Goal: Book appointment/travel/reservation

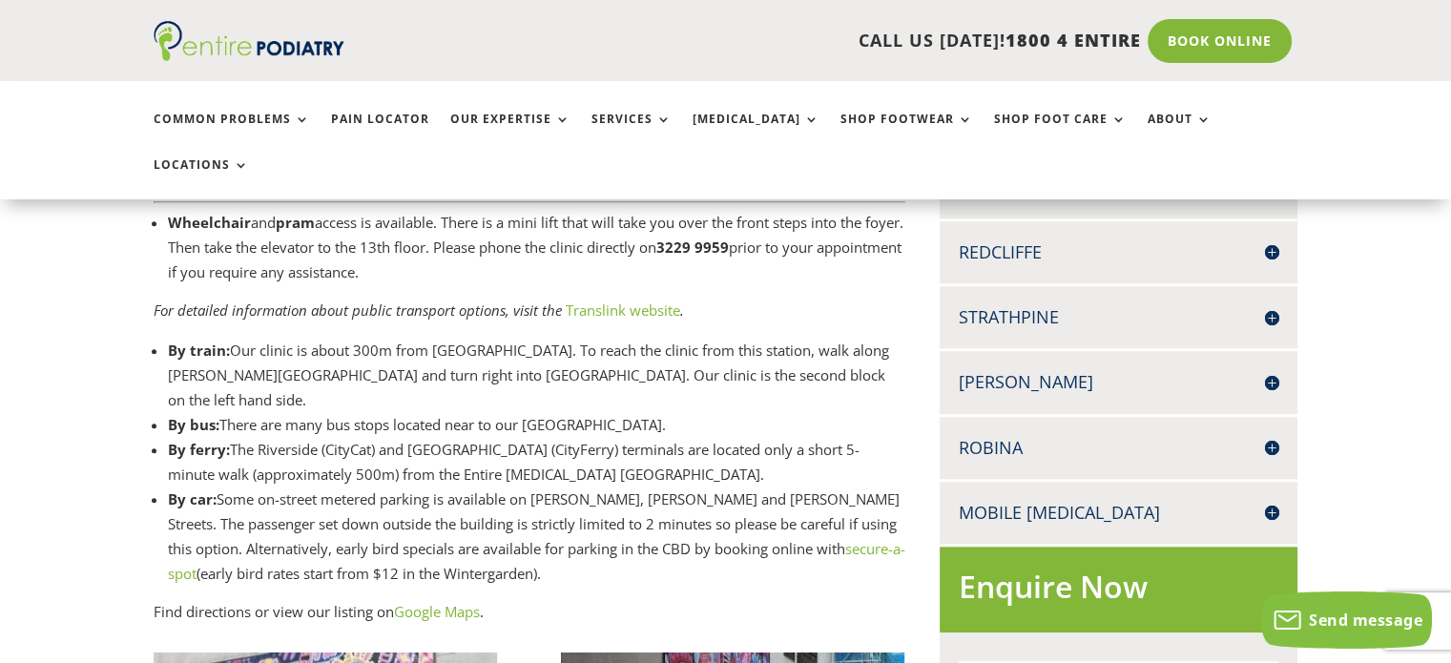
scroll to position [1690, 0]
click at [1273, 369] on h4 "[PERSON_NAME]" at bounding box center [1119, 381] width 320 height 24
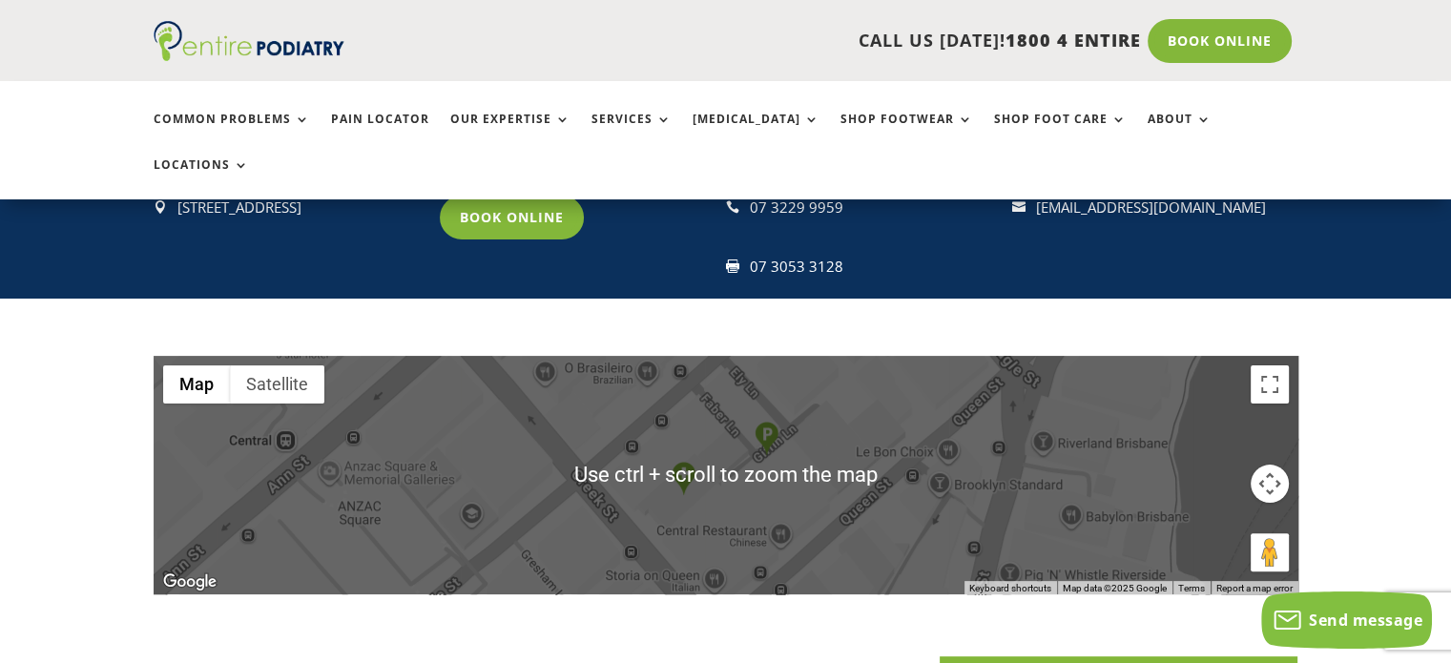
scroll to position [382, 0]
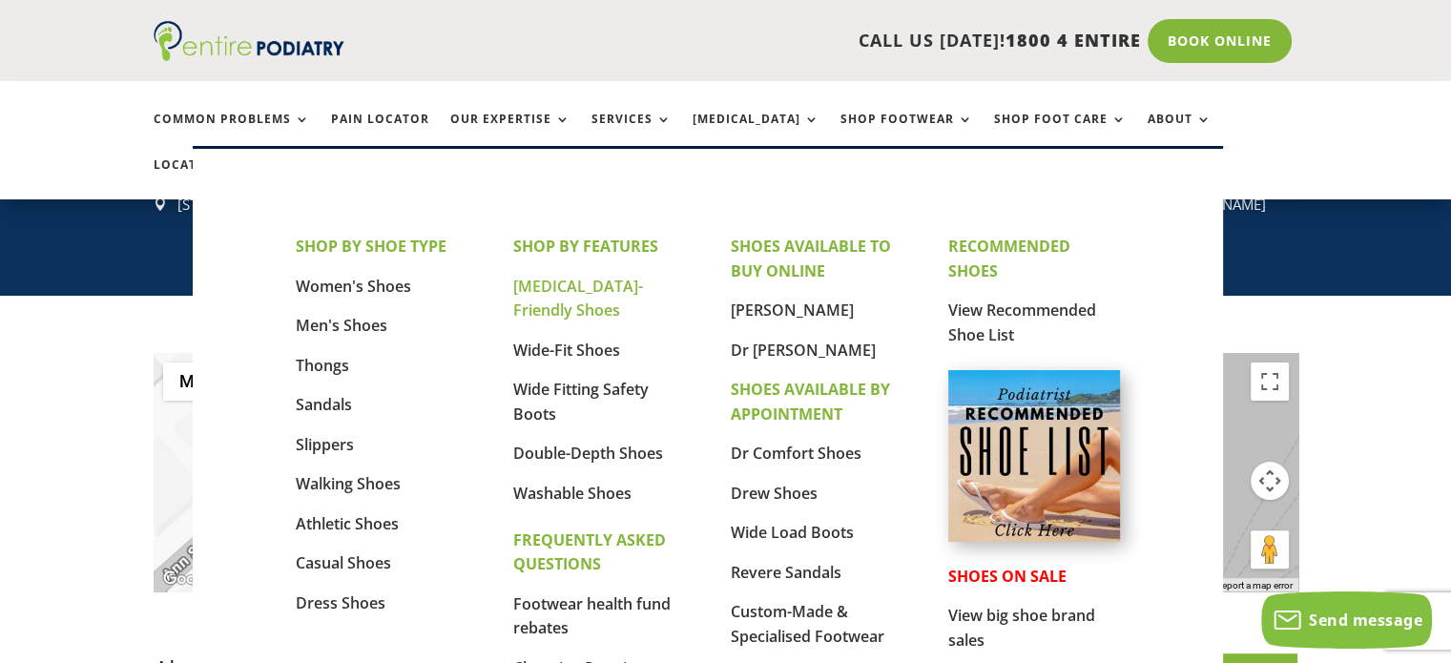
click at [566, 289] on link "[MEDICAL_DATA]-Friendly Shoes" at bounding box center [578, 299] width 130 height 46
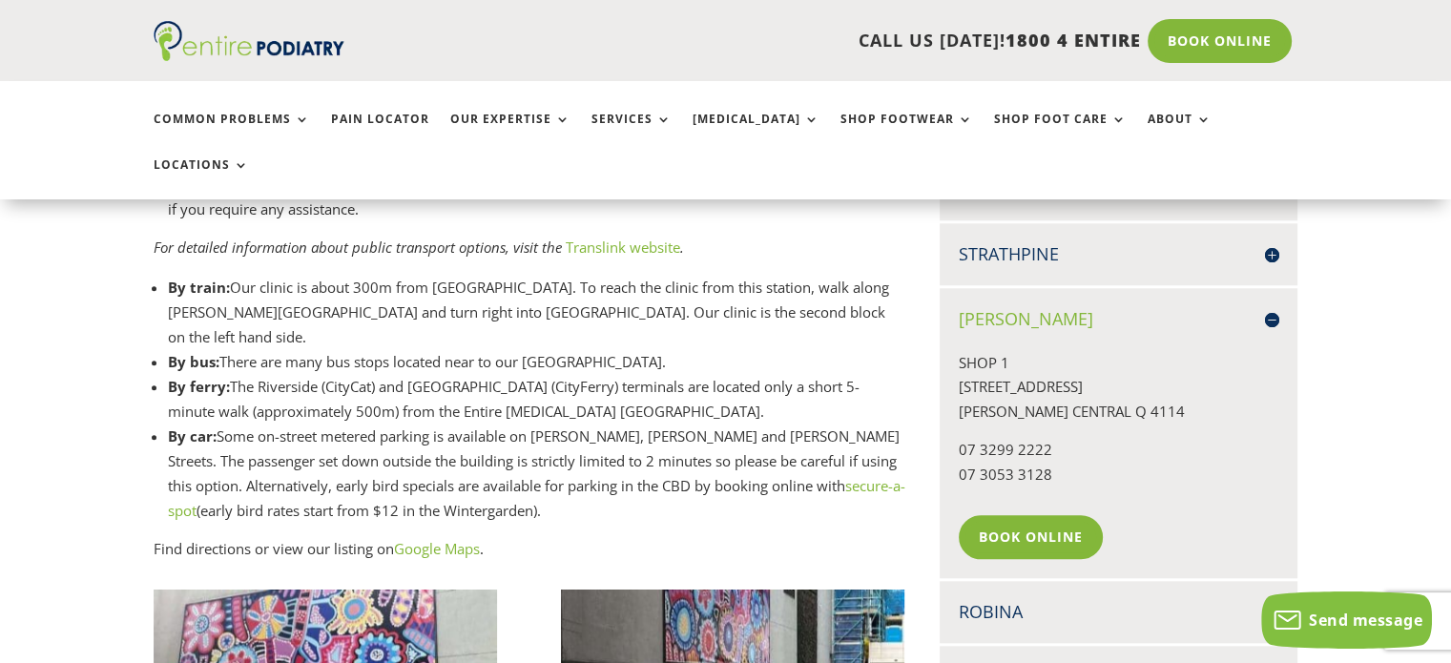
scroll to position [1753, 0]
click at [1048, 514] on link "Book Online" at bounding box center [1036, 536] width 154 height 44
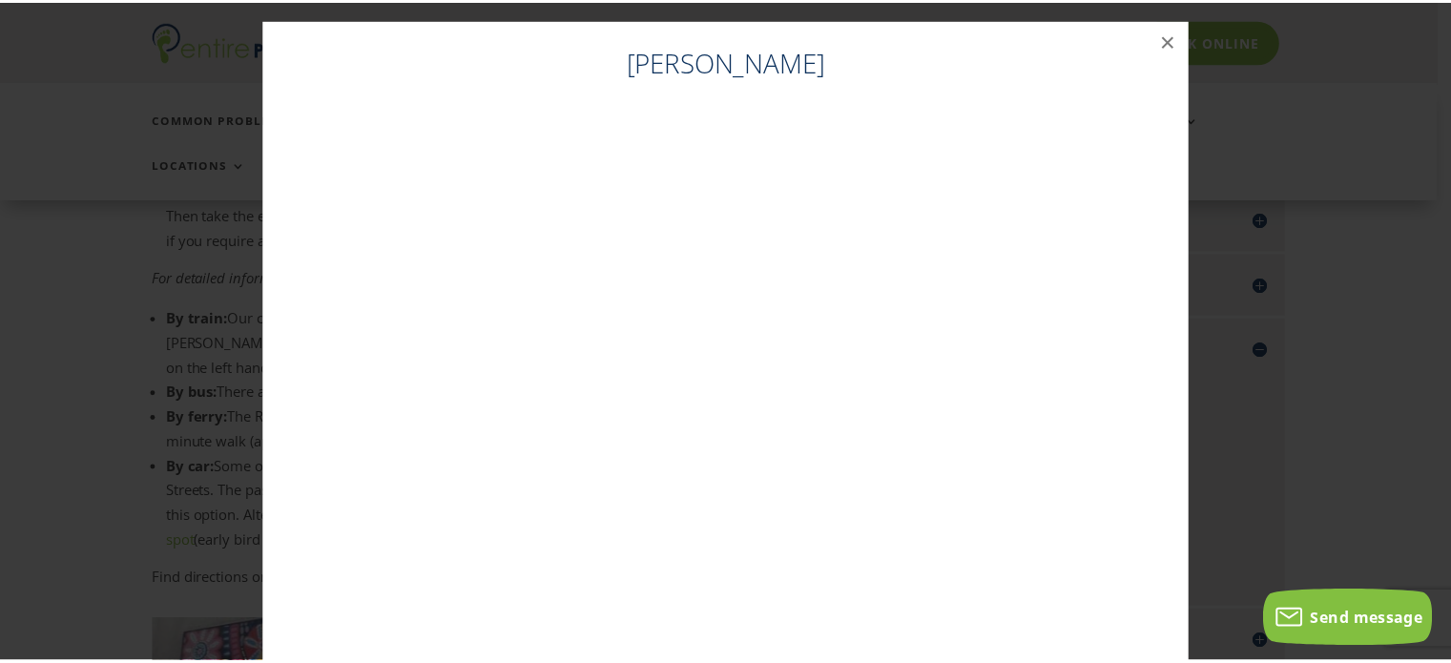
scroll to position [1700, 0]
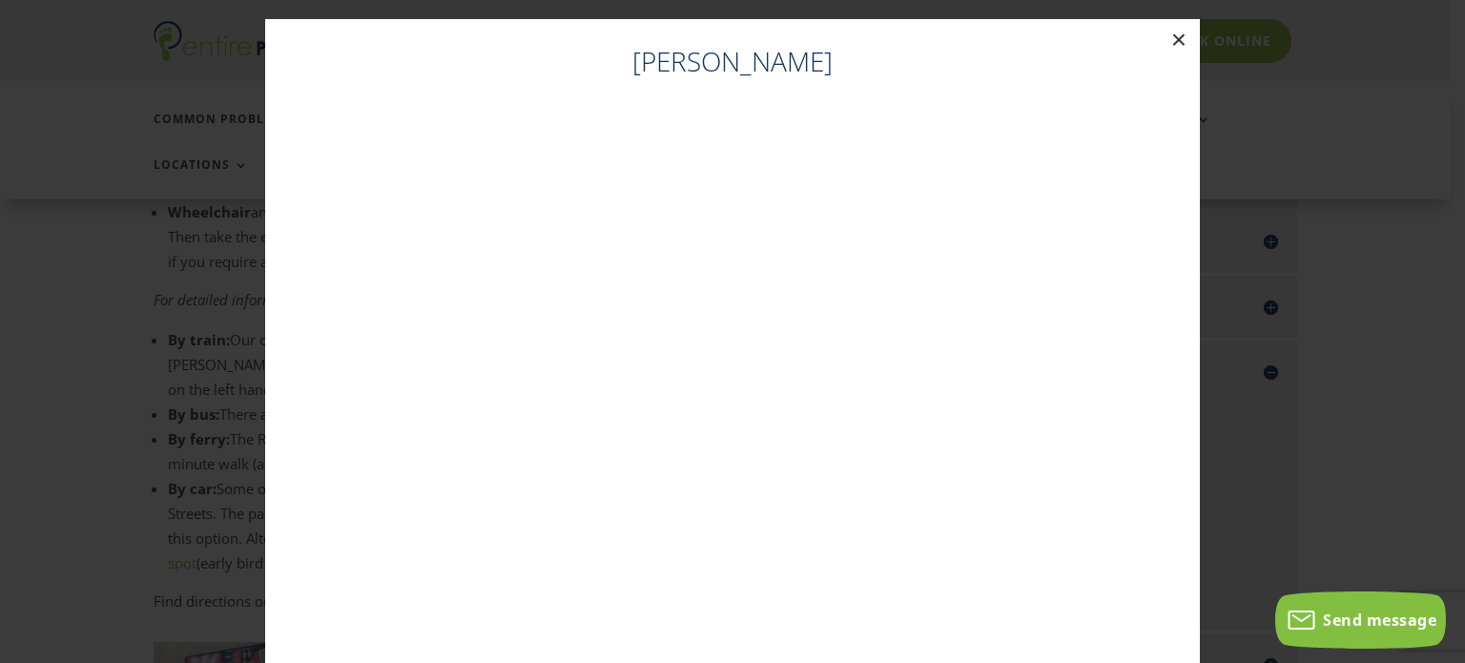
click at [1169, 35] on button "×" at bounding box center [1179, 40] width 42 height 42
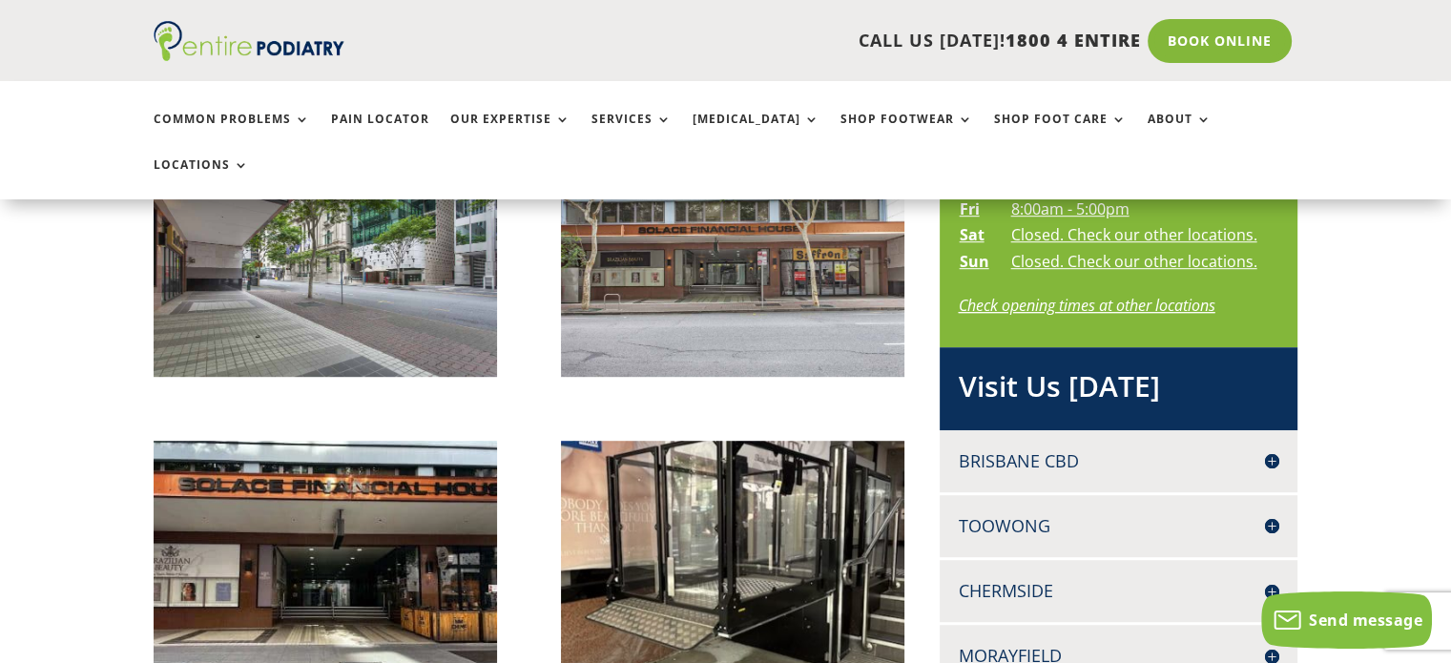
scroll to position [1166, 0]
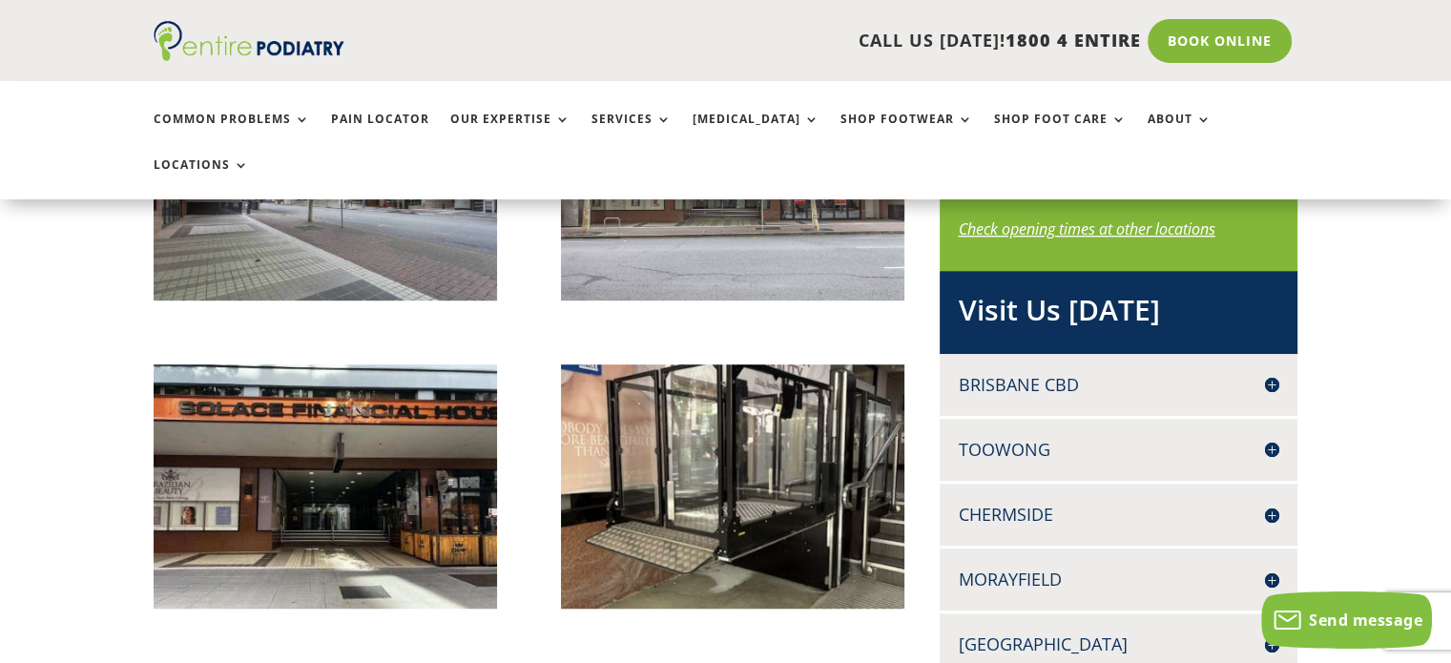
click at [1264, 373] on h4 "Brisbane CBD" at bounding box center [1119, 385] width 320 height 24
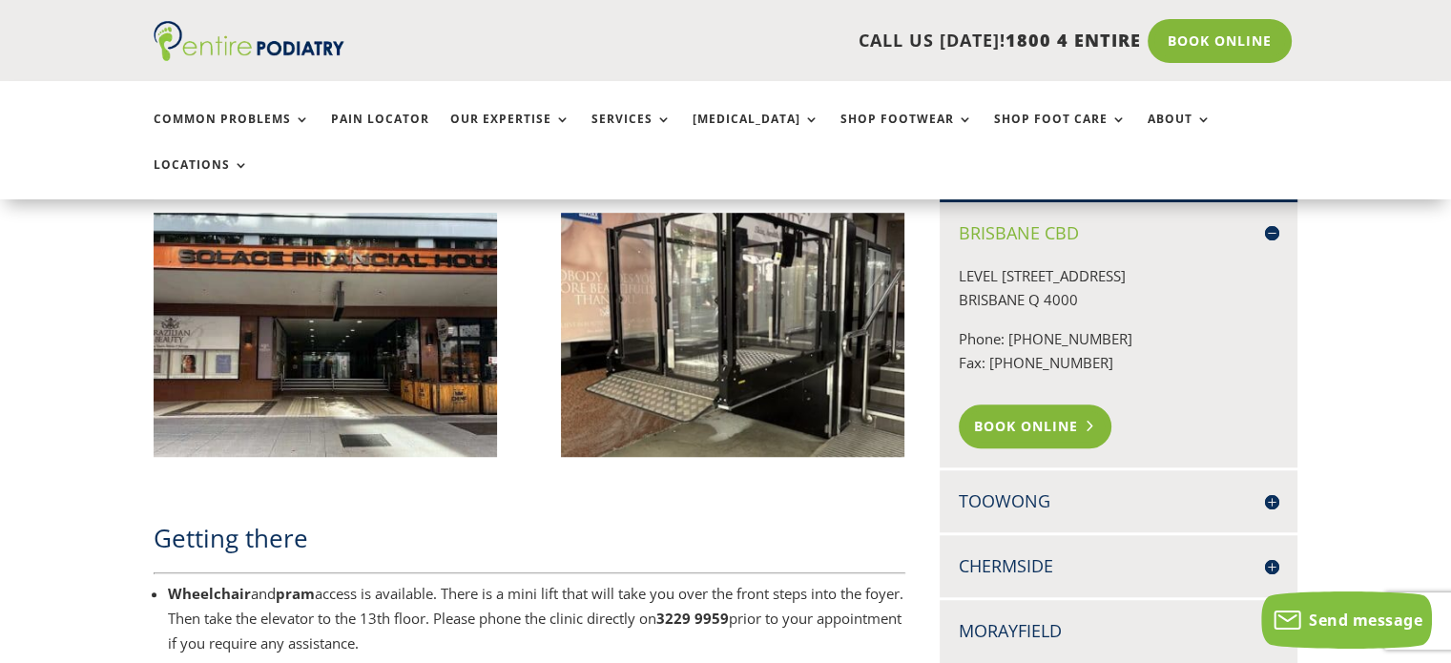
click at [1046, 404] on link "Book Online" at bounding box center [1036, 426] width 154 height 44
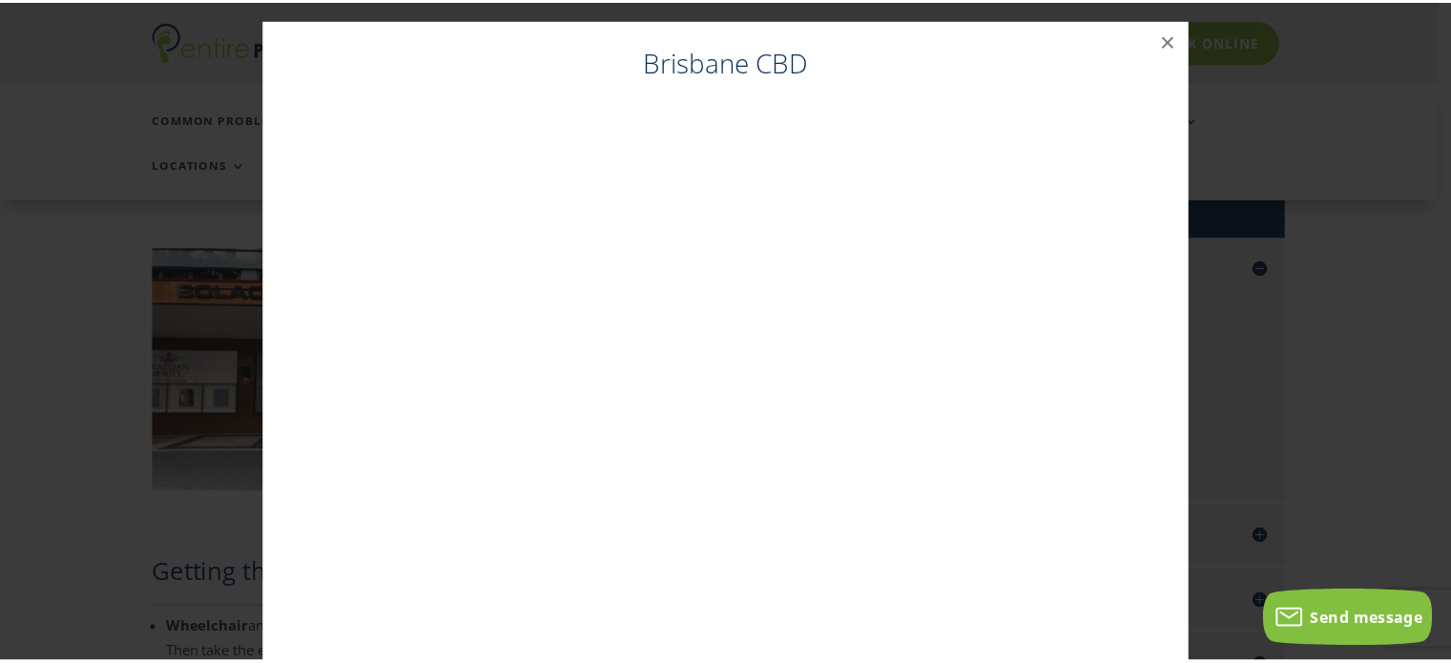
scroll to position [1265, 0]
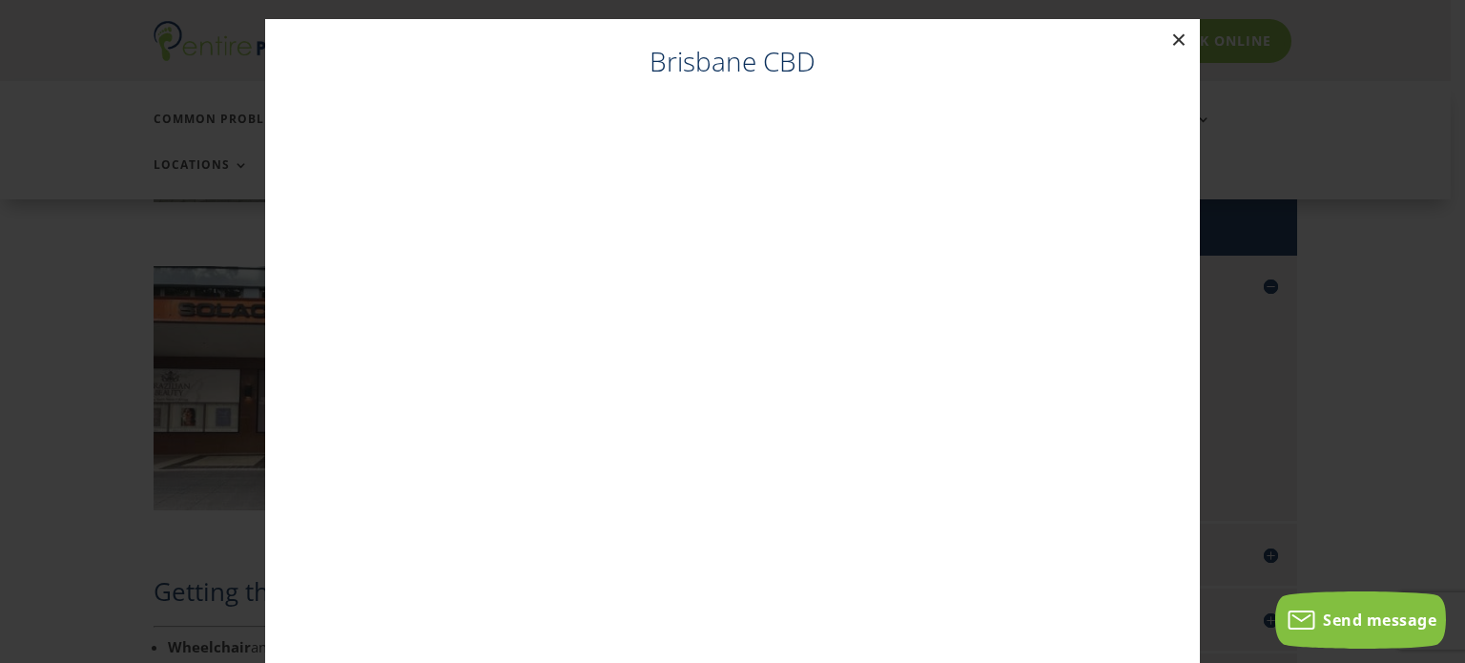
click at [1169, 41] on button "×" at bounding box center [1179, 40] width 42 height 42
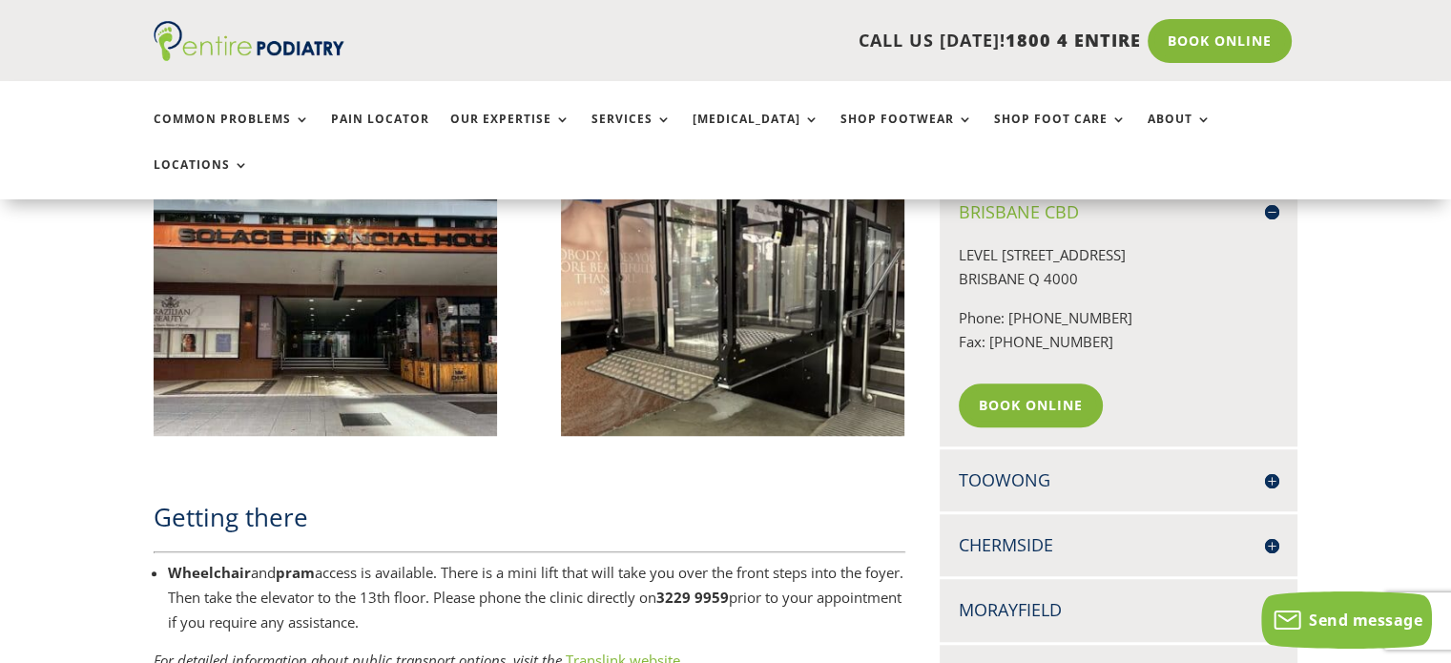
scroll to position [1341, 0]
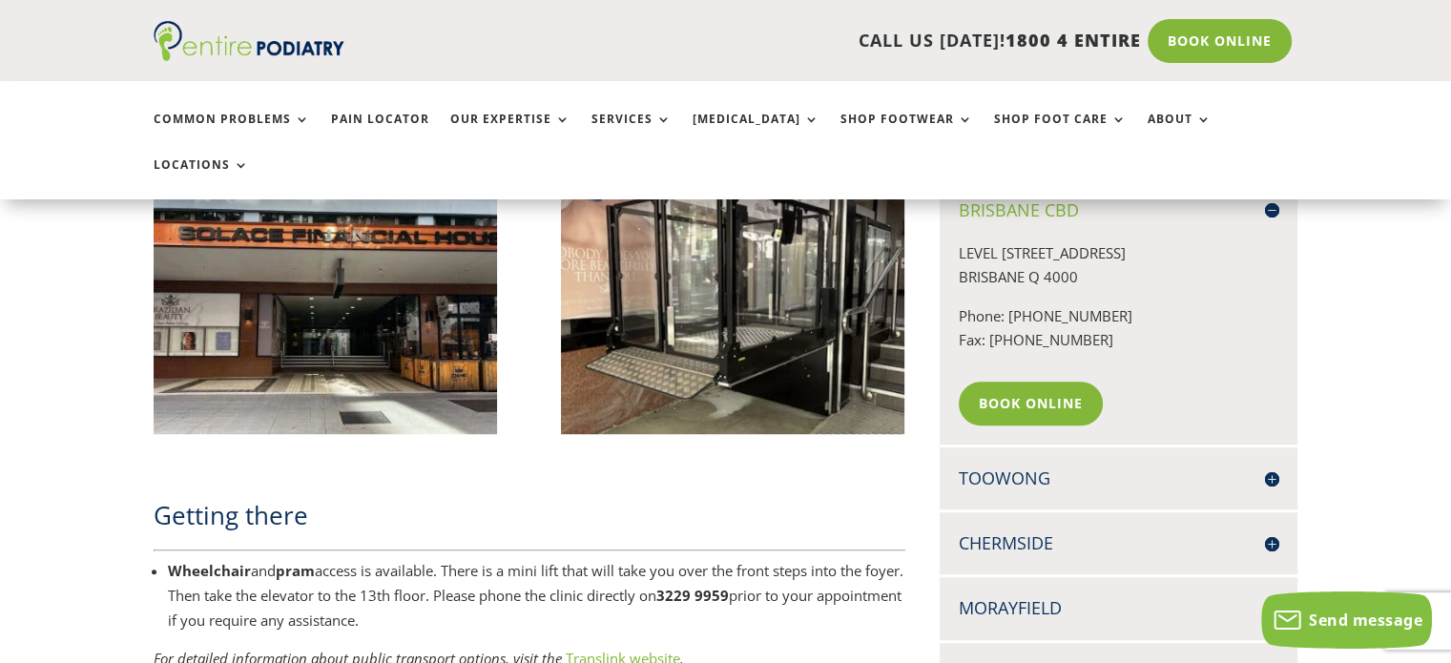
click at [1168, 466] on h4 "Toowong" at bounding box center [1119, 478] width 320 height 24
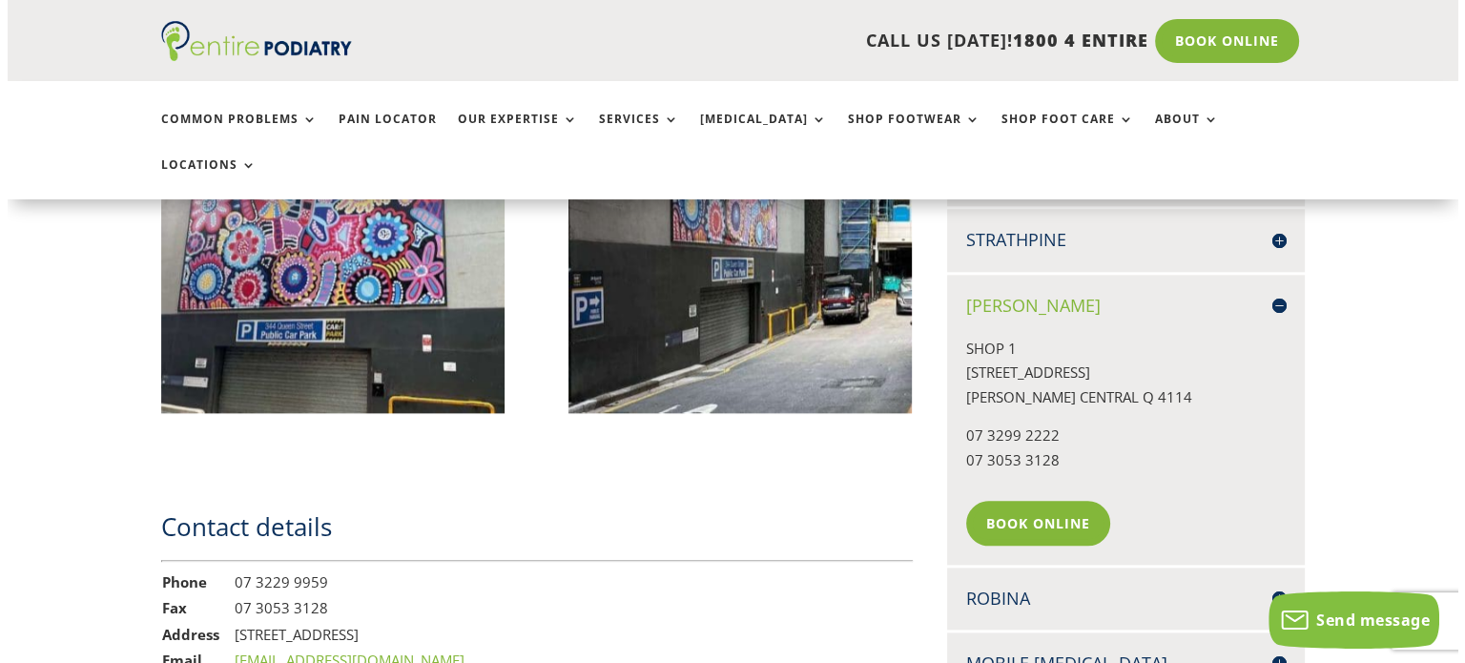
scroll to position [2184, 0]
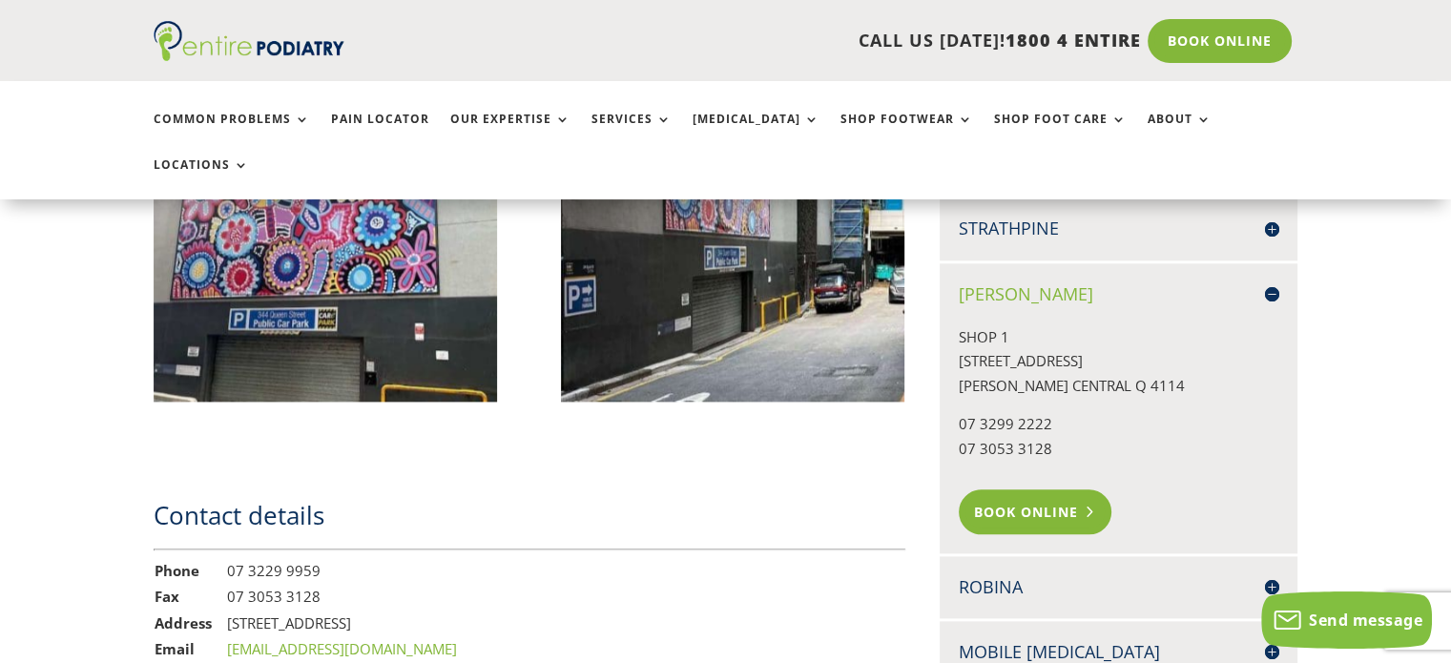
click at [1064, 489] on link "Book Online" at bounding box center [1036, 511] width 154 height 44
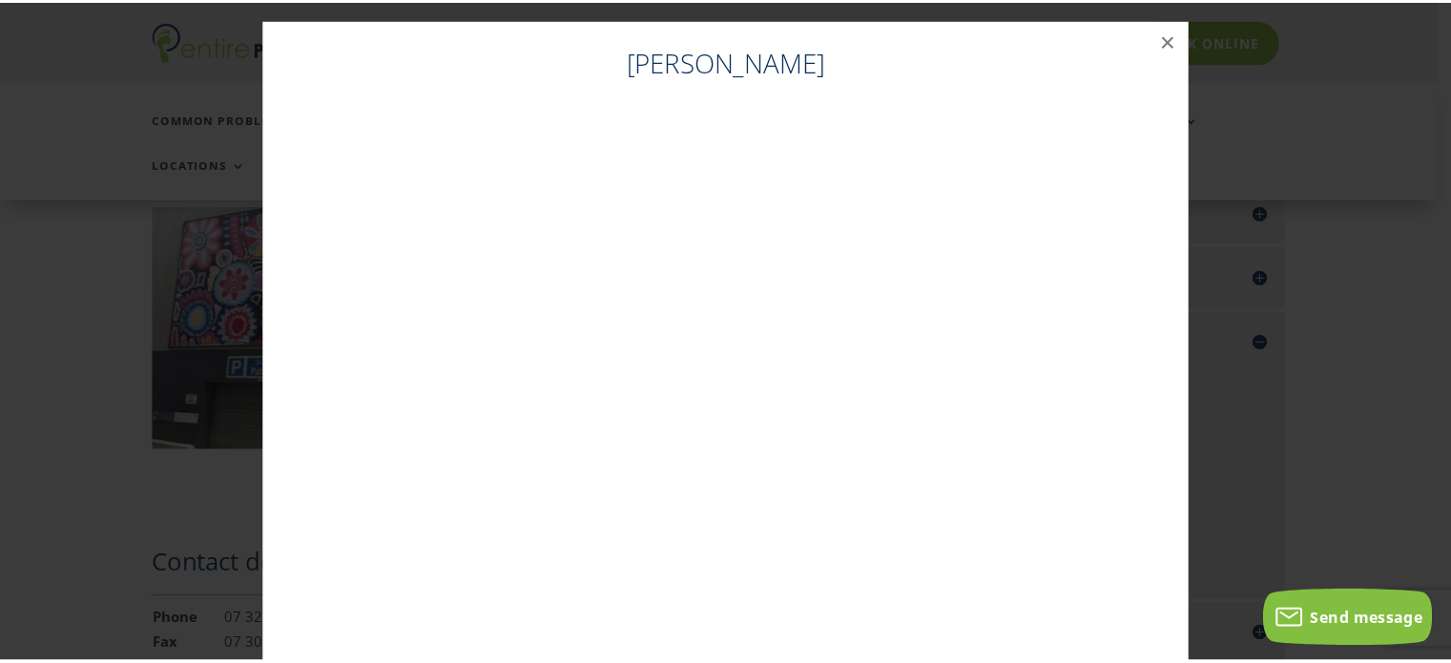
scroll to position [2131, 0]
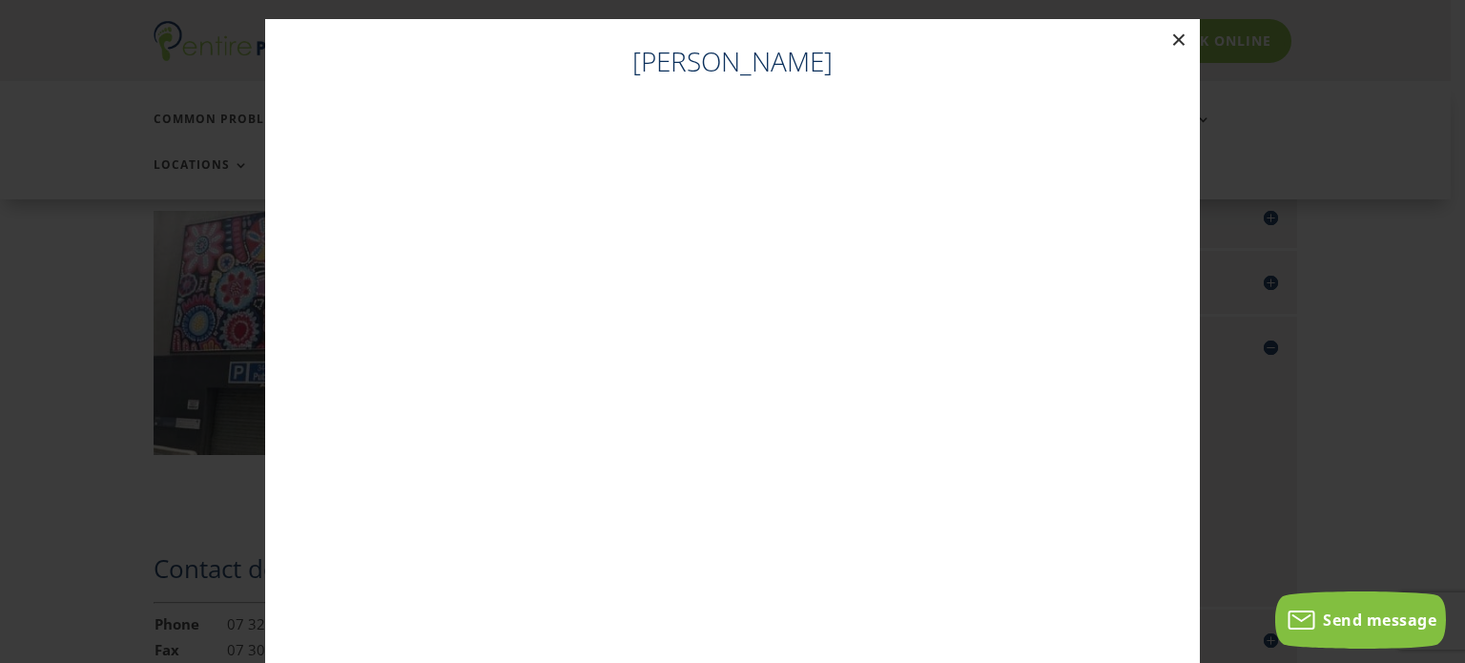
click at [1167, 41] on button "×" at bounding box center [1179, 40] width 42 height 42
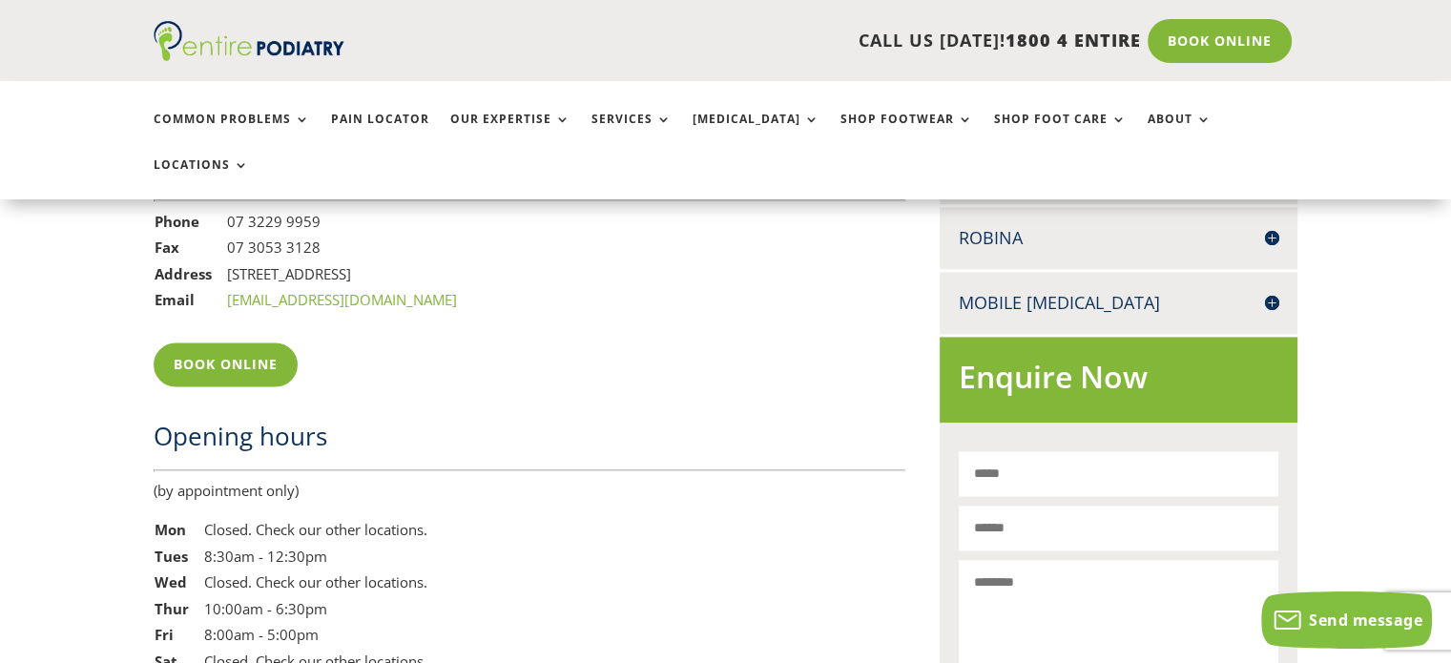
scroll to position [2229, 0]
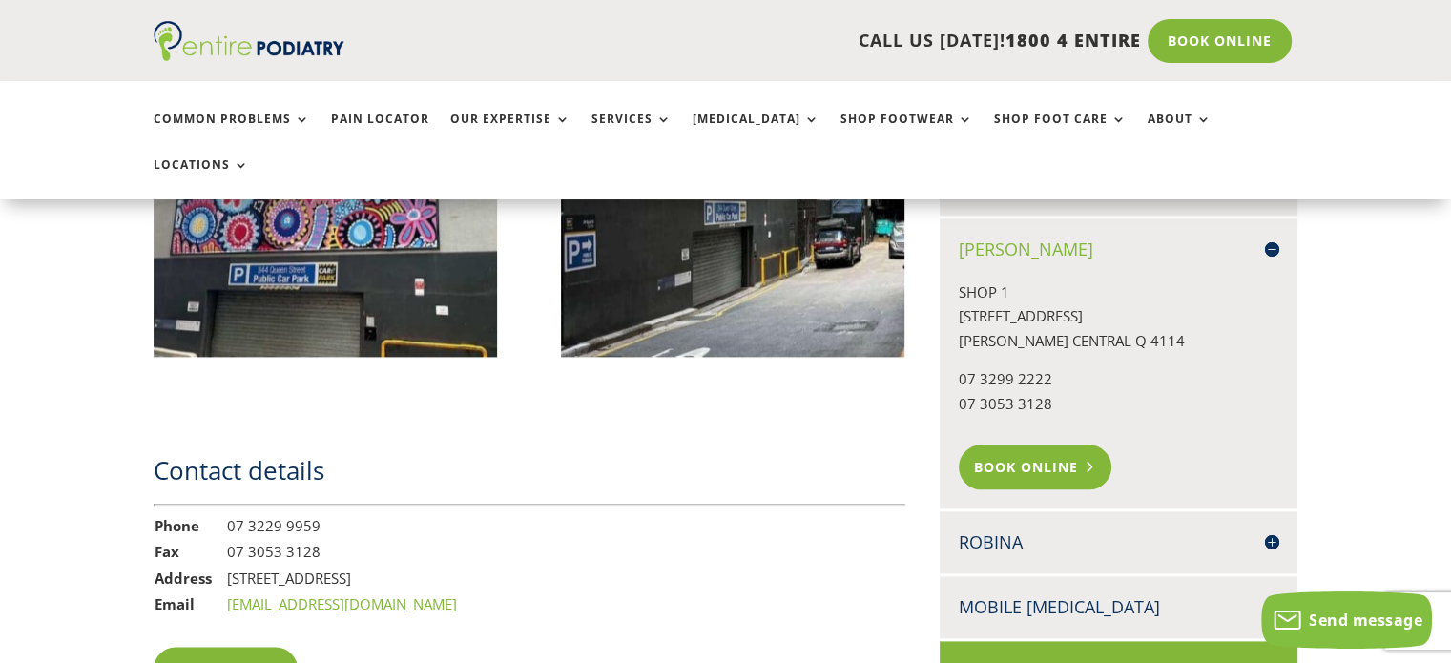
click at [1054, 444] on link "Book Online" at bounding box center [1036, 466] width 154 height 44
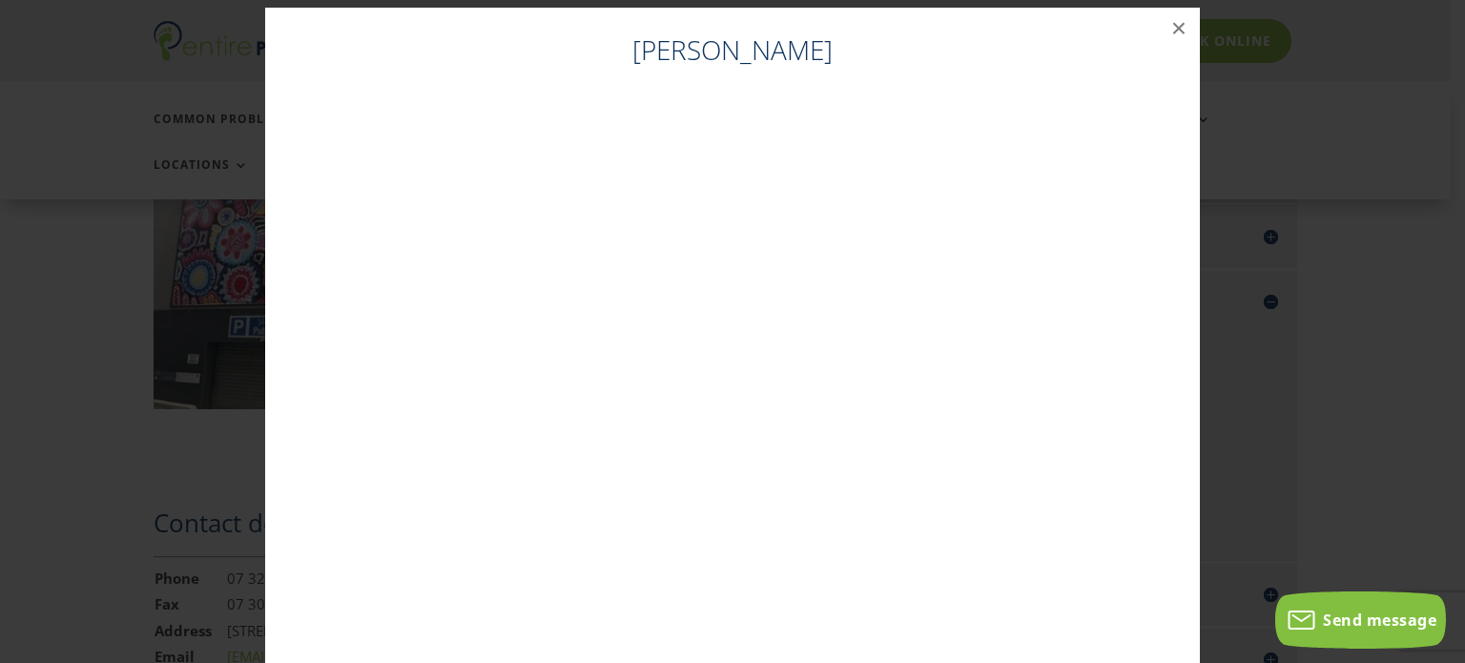
scroll to position [0, 0]
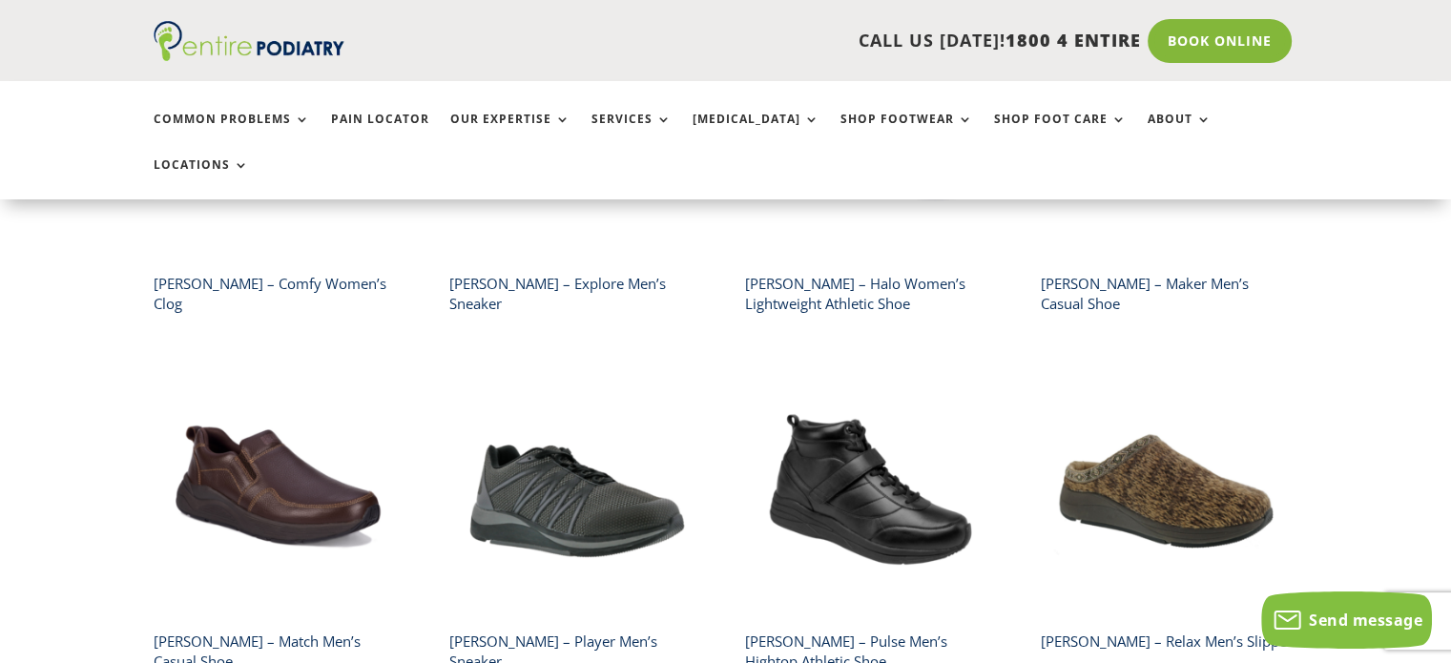
scroll to position [1991, 0]
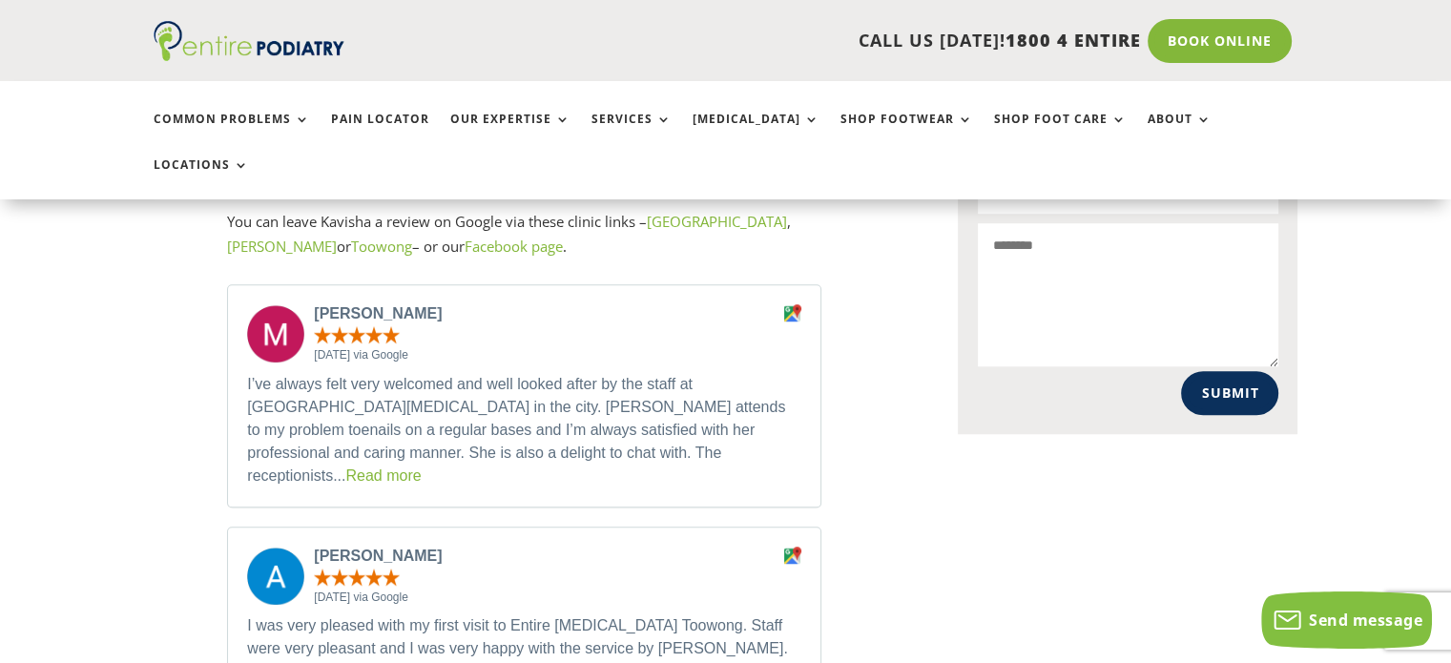
scroll to position [1374, 0]
click at [421, 466] on link "Read more" at bounding box center [382, 474] width 75 height 16
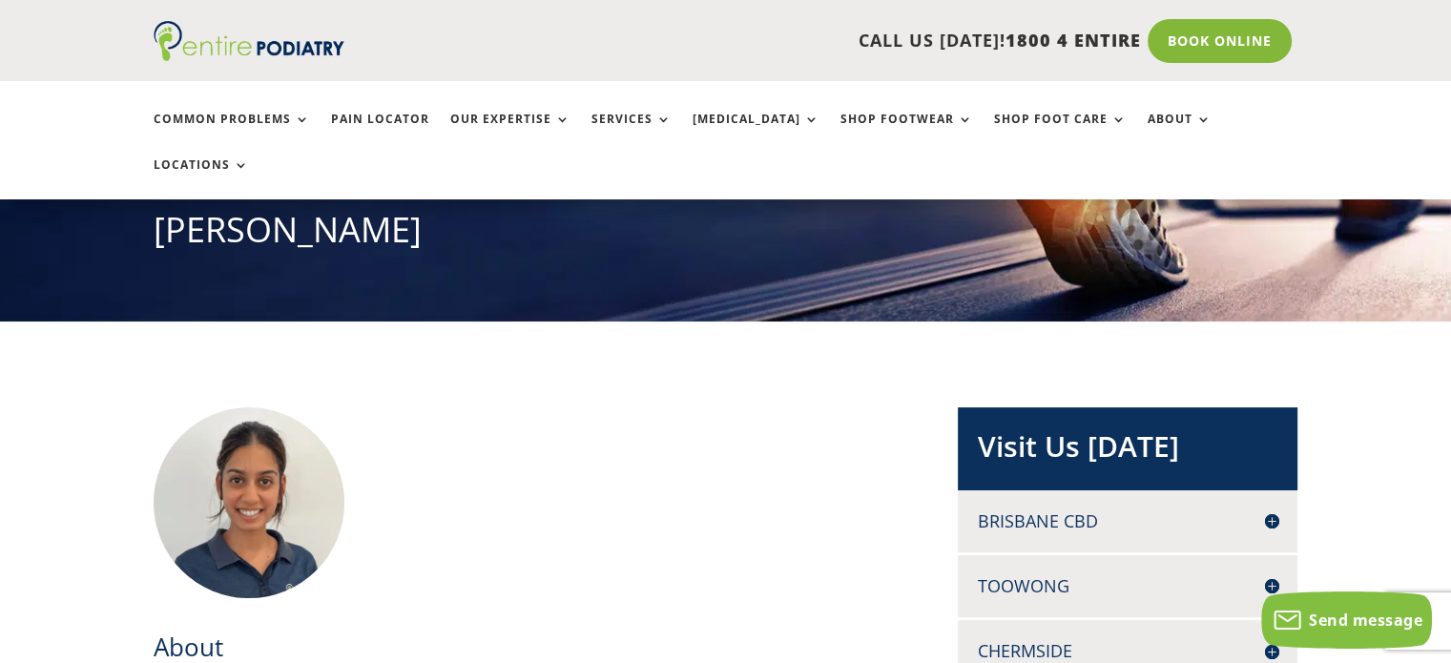
scroll to position [0, 0]
